Goal: Task Accomplishment & Management: Manage account settings

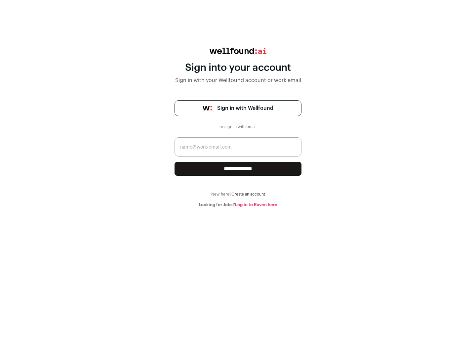
click at [245, 108] on span "Sign in with Wellfound" at bounding box center [245, 108] width 56 height 8
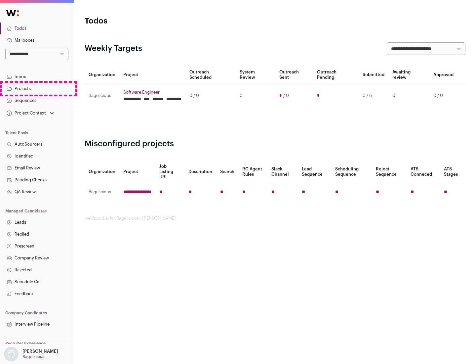
click at [37, 88] on link "Projects" at bounding box center [37, 89] width 74 height 12
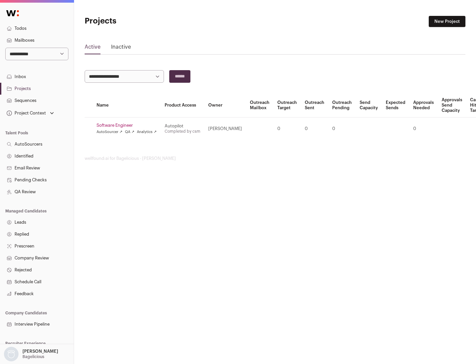
click at [129, 125] on link "Software Engineer" at bounding box center [127, 125] width 60 height 5
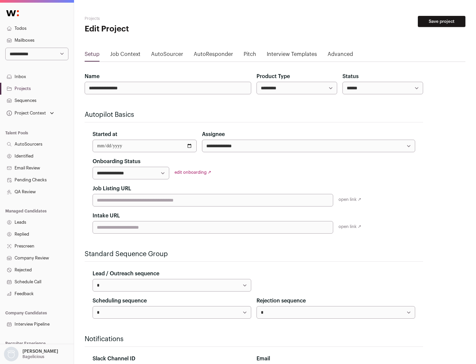
click at [442, 22] on button "Save project" at bounding box center [442, 21] width 48 height 11
